Goal: Information Seeking & Learning: Learn about a topic

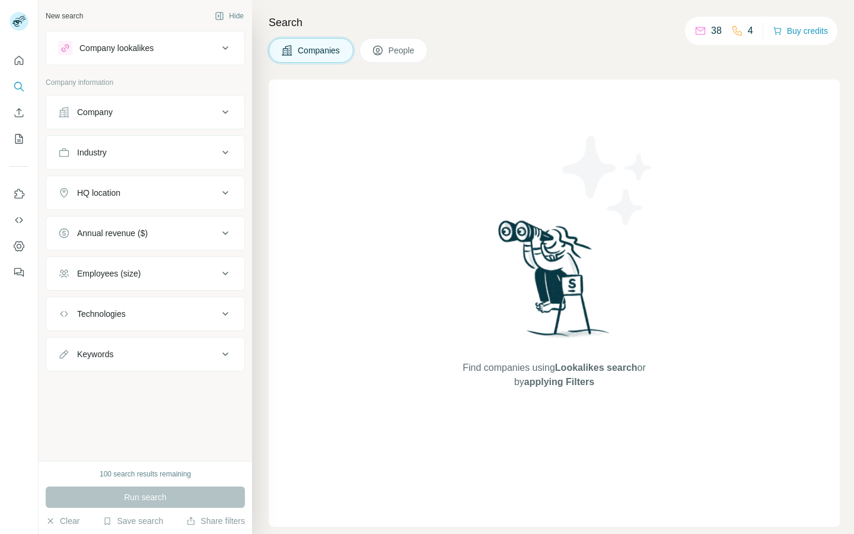
click at [385, 60] on button "People" at bounding box center [393, 50] width 69 height 25
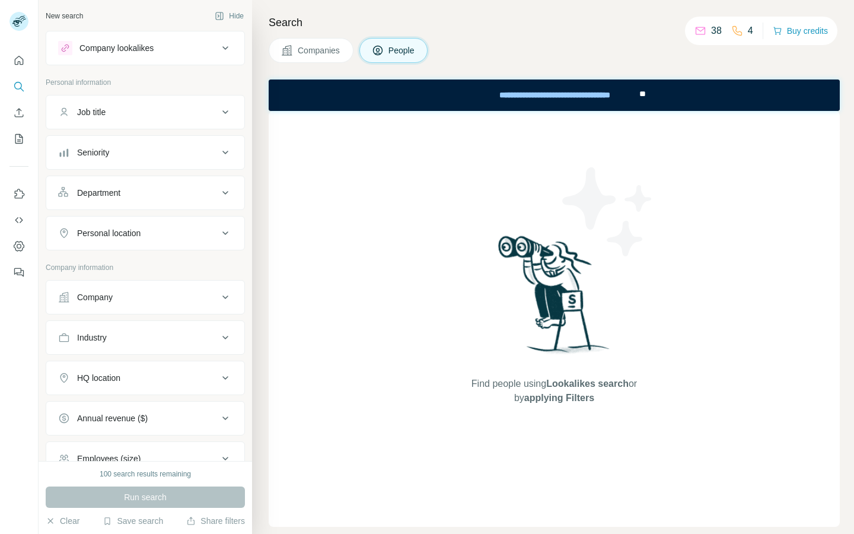
click at [159, 114] on div "Job title" at bounding box center [138, 112] width 160 height 12
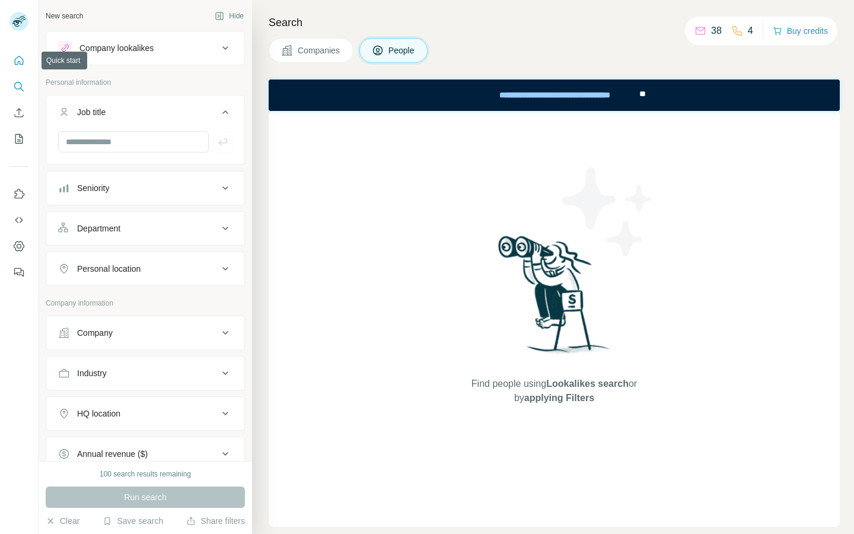
click at [24, 66] on icon "Quick start" at bounding box center [19, 61] width 12 height 12
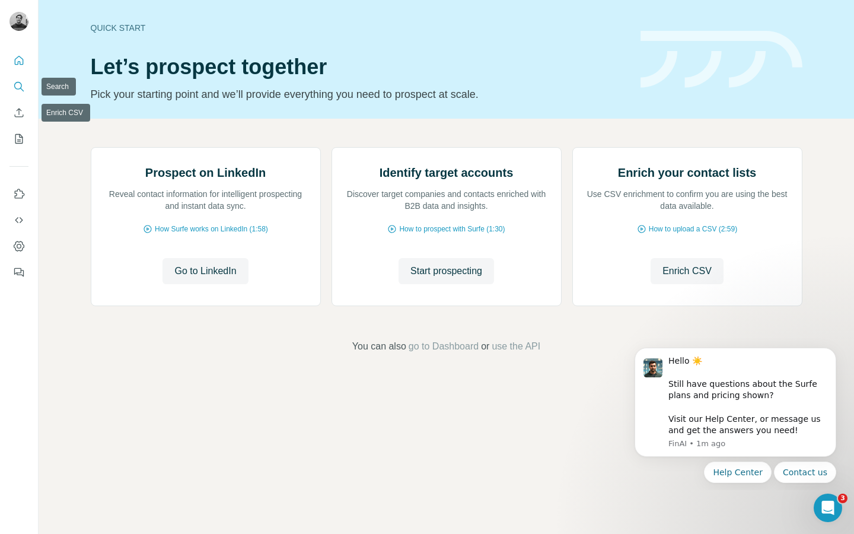
click at [24, 90] on icon "Search" at bounding box center [19, 87] width 12 height 12
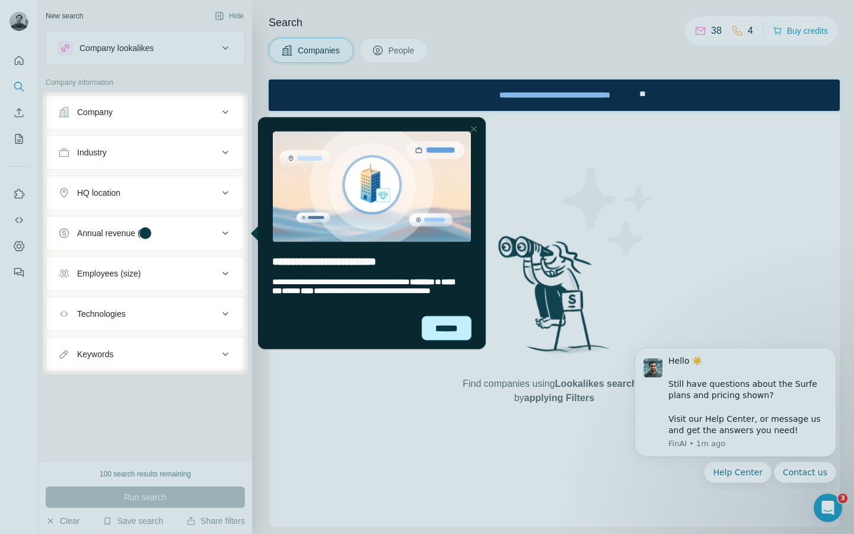
click at [442, 323] on div "******" at bounding box center [447, 327] width 50 height 24
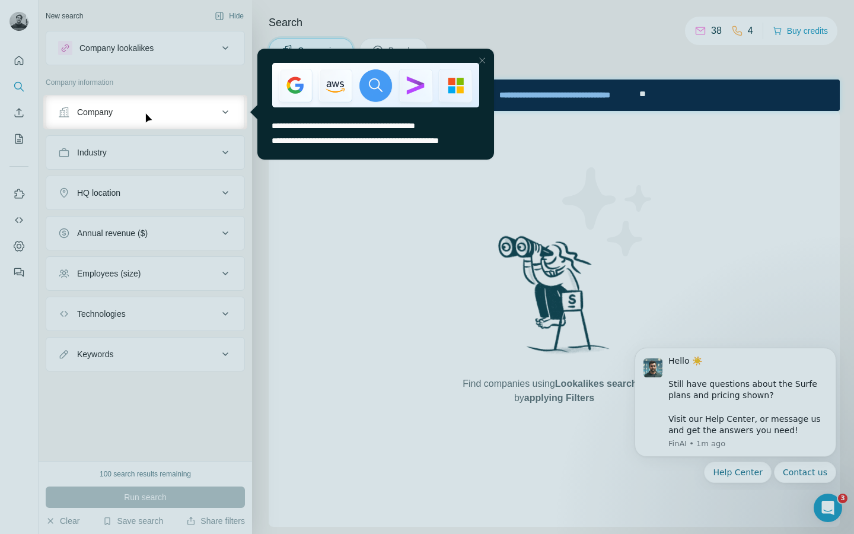
click at [484, 59] on div at bounding box center [482, 60] width 14 height 14
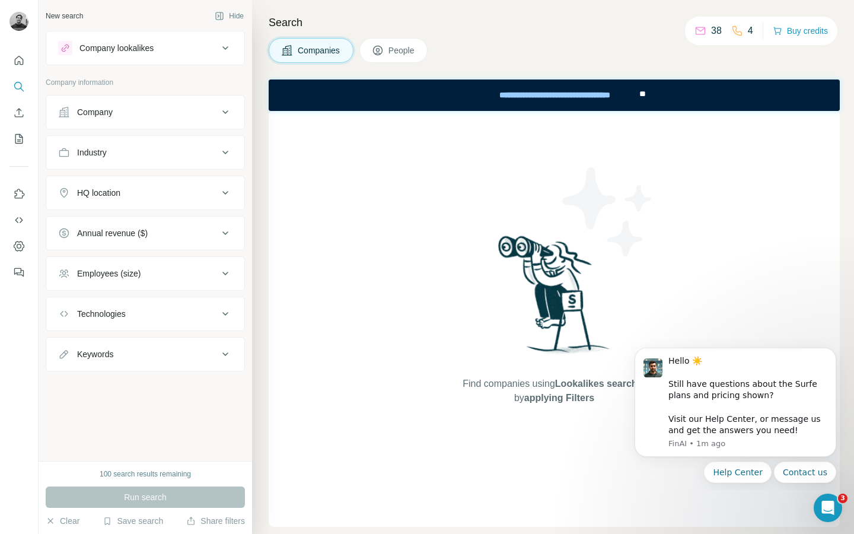
click at [422, 49] on button "People" at bounding box center [393, 50] width 69 height 25
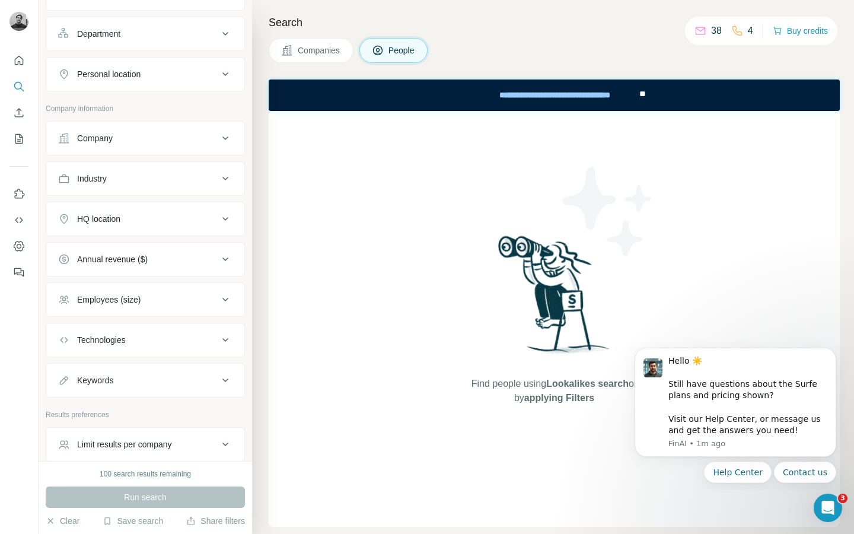
scroll to position [160, 0]
click at [404, 47] on span "People" at bounding box center [401, 50] width 27 height 12
click at [407, 53] on span "People" at bounding box center [401, 50] width 27 height 12
click at [742, 30] on div "4" at bounding box center [742, 31] width 22 height 14
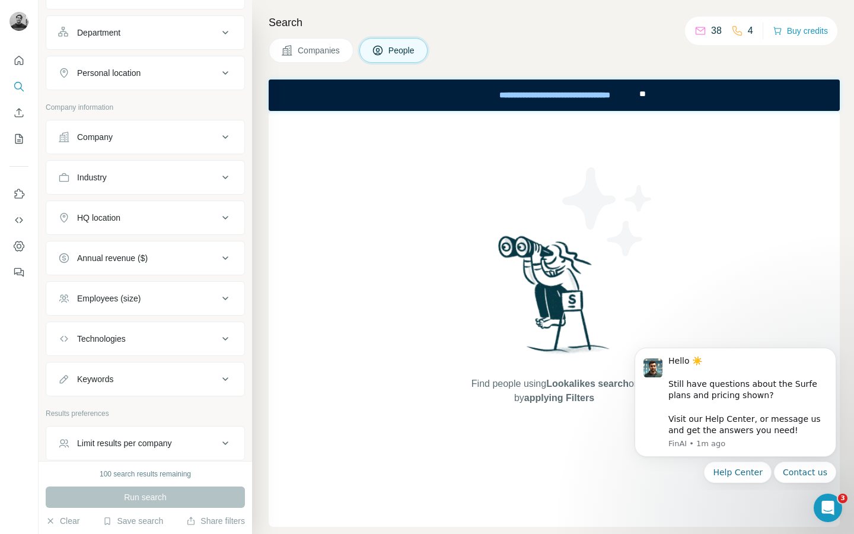
click at [735, 30] on icon at bounding box center [737, 31] width 12 height 12
click at [748, 30] on p "4" at bounding box center [750, 31] width 5 height 14
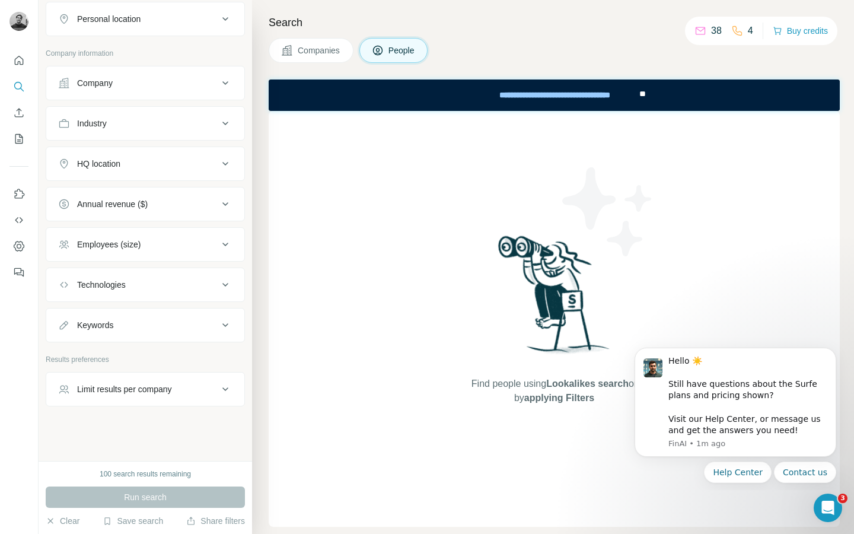
click at [175, 333] on button "Keywords" at bounding box center [145, 325] width 198 height 28
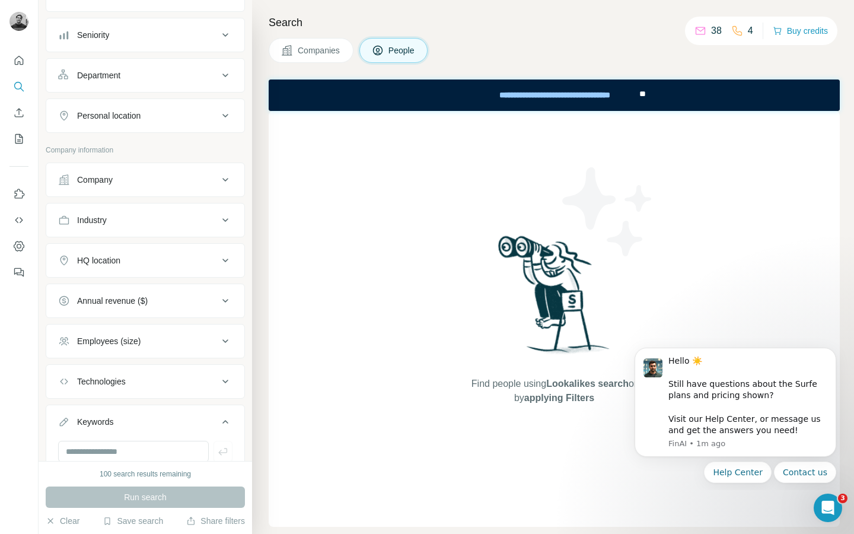
scroll to position [0, 0]
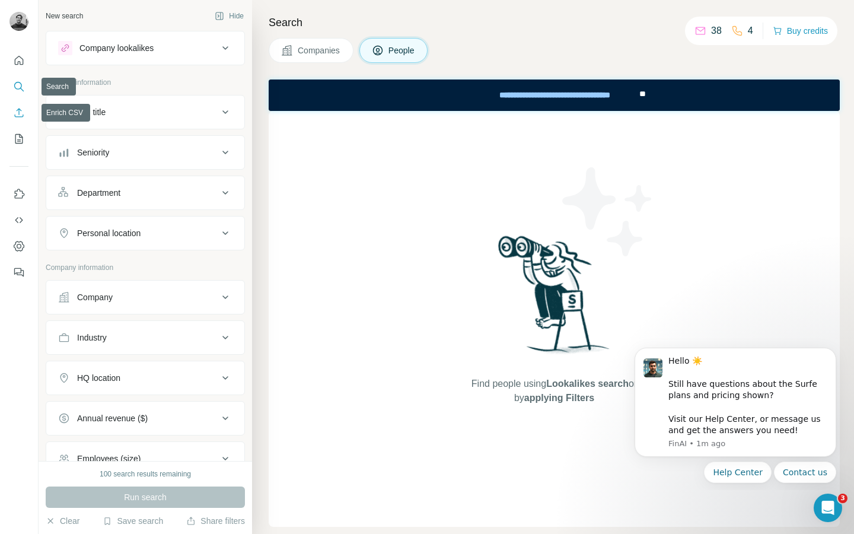
click at [16, 107] on icon "Enrich CSV" at bounding box center [19, 113] width 12 height 12
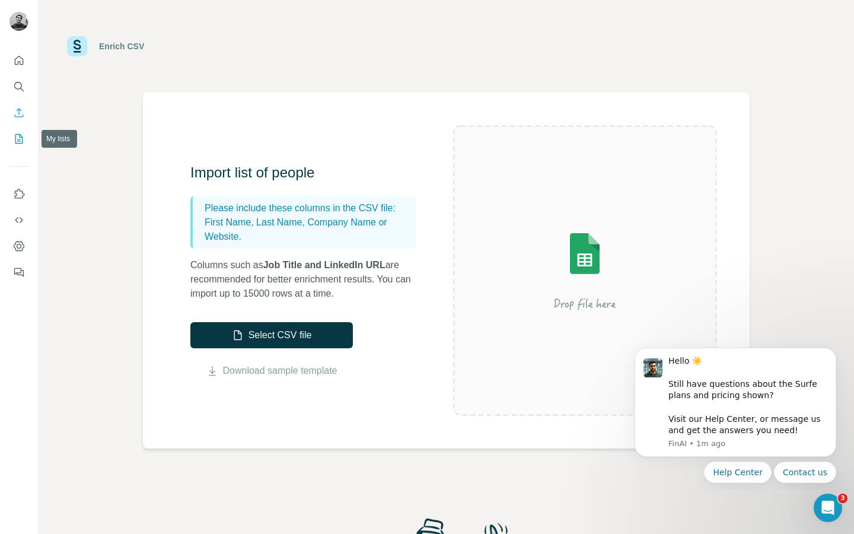
click at [19, 146] on button "My lists" at bounding box center [18, 138] width 19 height 21
